Goal: Obtain resource: Download file/media

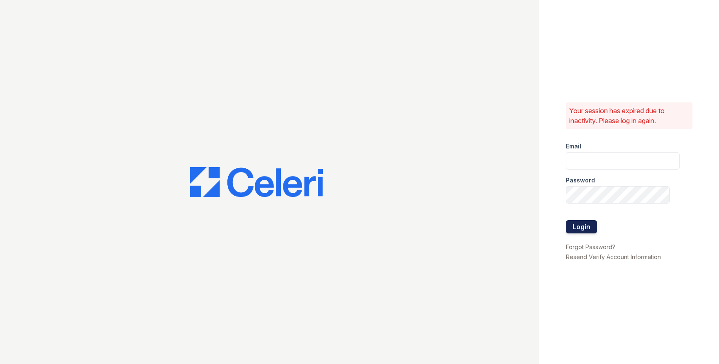
type input "[EMAIL_ADDRESS][DOMAIN_NAME]"
click at [583, 222] on button "Login" at bounding box center [581, 226] width 31 height 13
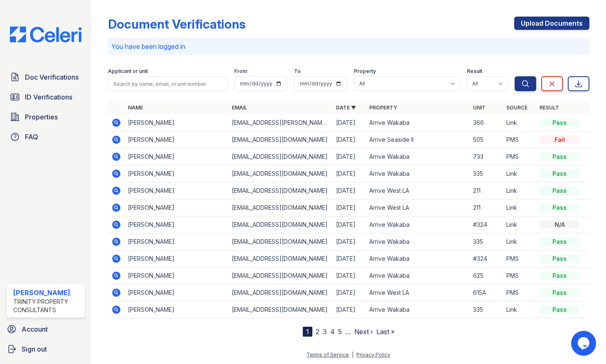
click at [114, 124] on icon at bounding box center [116, 123] width 8 height 8
